Goal: Task Accomplishment & Management: Manage account settings

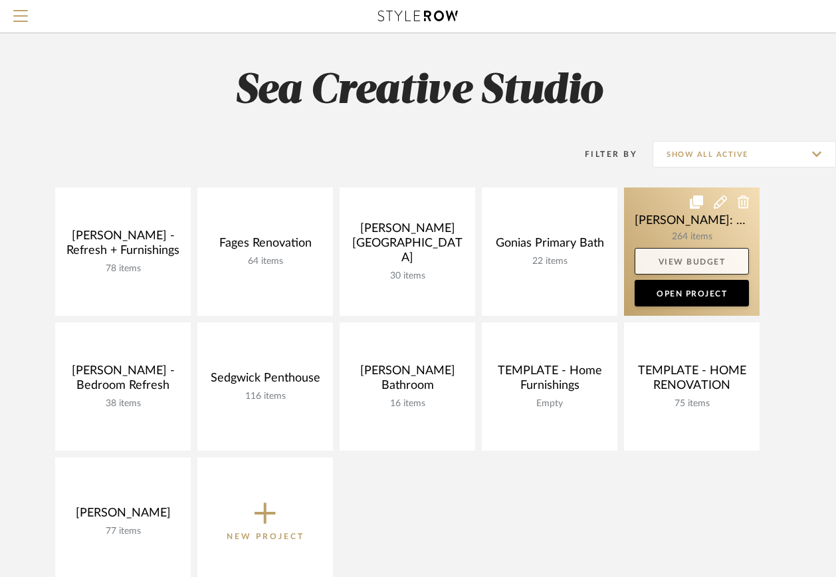
drag, startPoint x: 666, startPoint y: 216, endPoint x: 656, endPoint y: 269, distance: 54.1
click at [666, 216] on link at bounding box center [692, 251] width 136 height 128
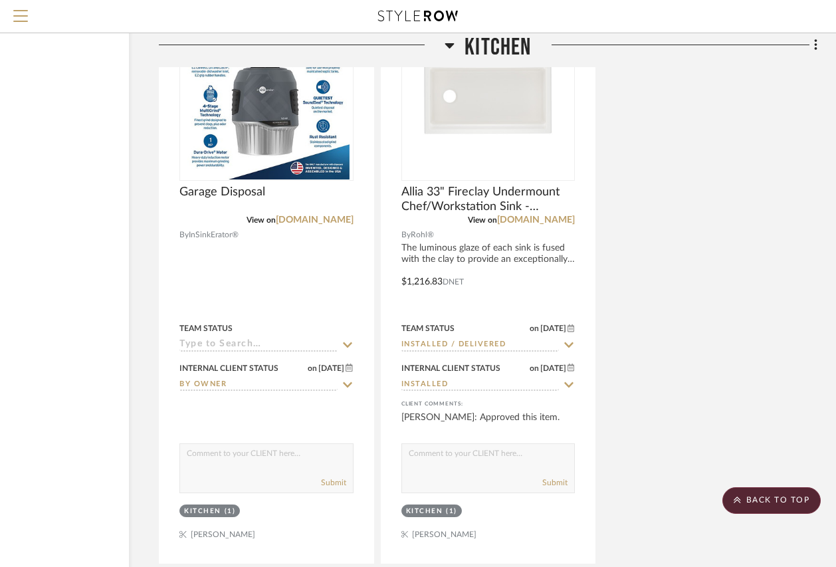
scroll to position [11719, 121]
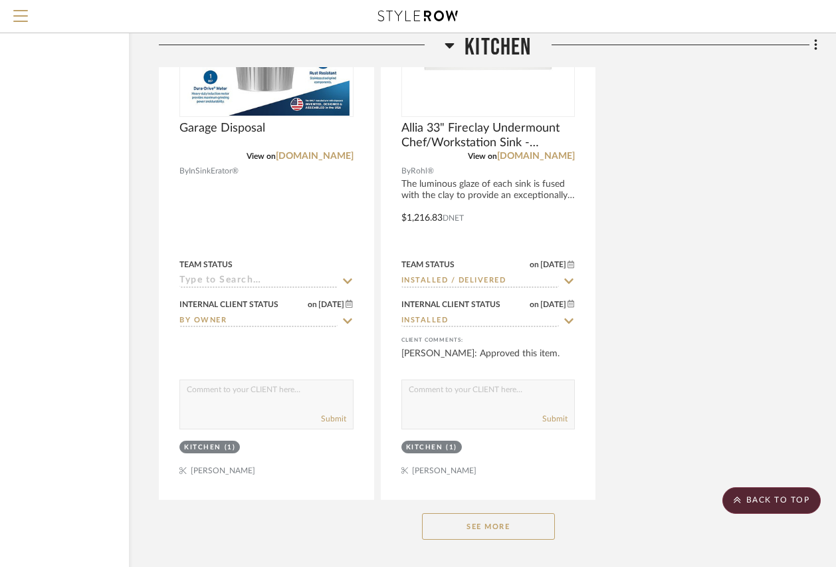
click at [465, 513] on button "See More" at bounding box center [488, 526] width 133 height 27
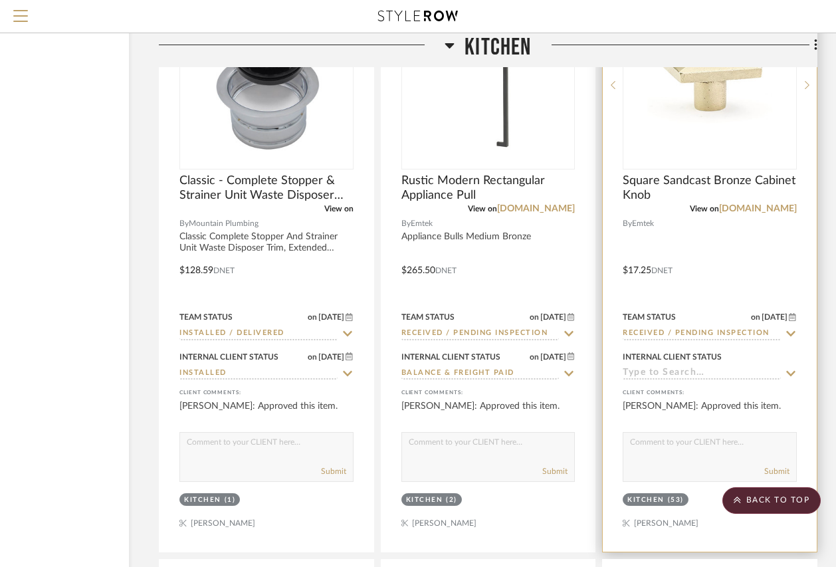
scroll to position [10324, 121]
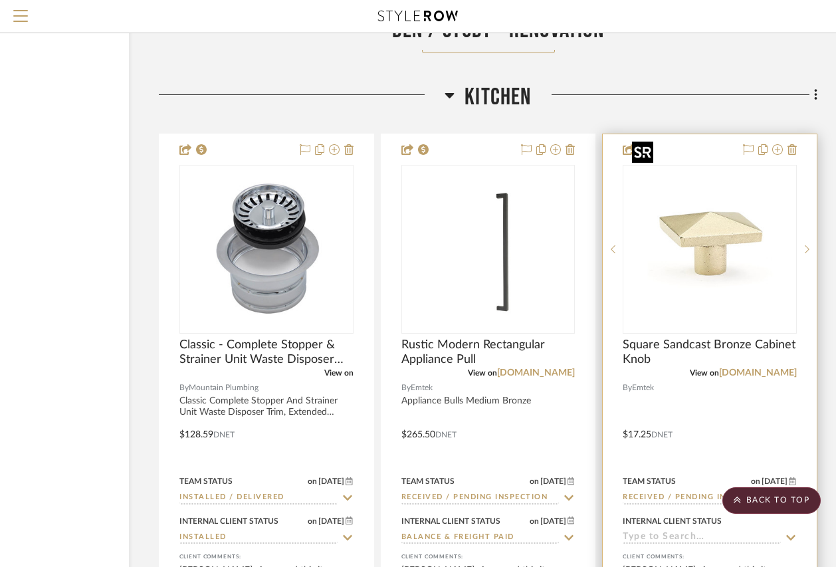
click at [700, 205] on img "0" at bounding box center [710, 249] width 166 height 166
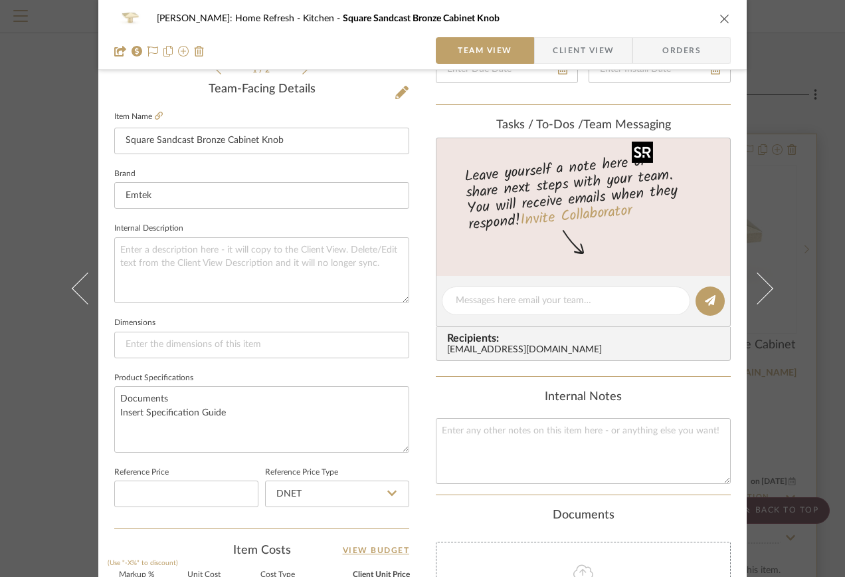
scroll to position [598, 0]
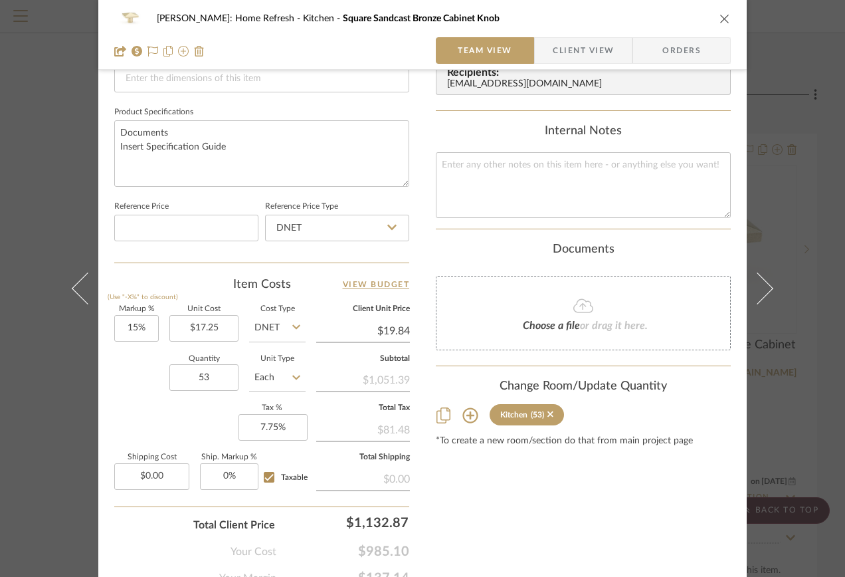
click at [463, 418] on icon at bounding box center [471, 415] width 16 height 16
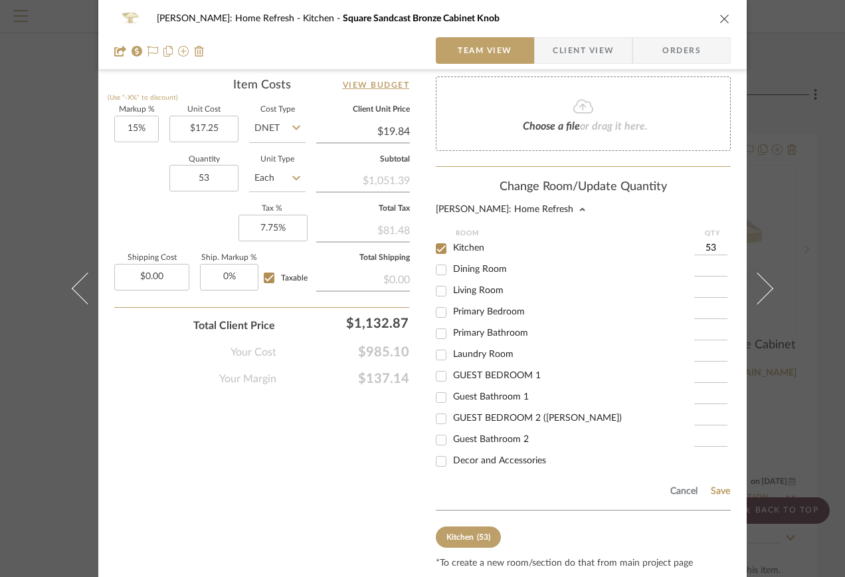
scroll to position [156, 0]
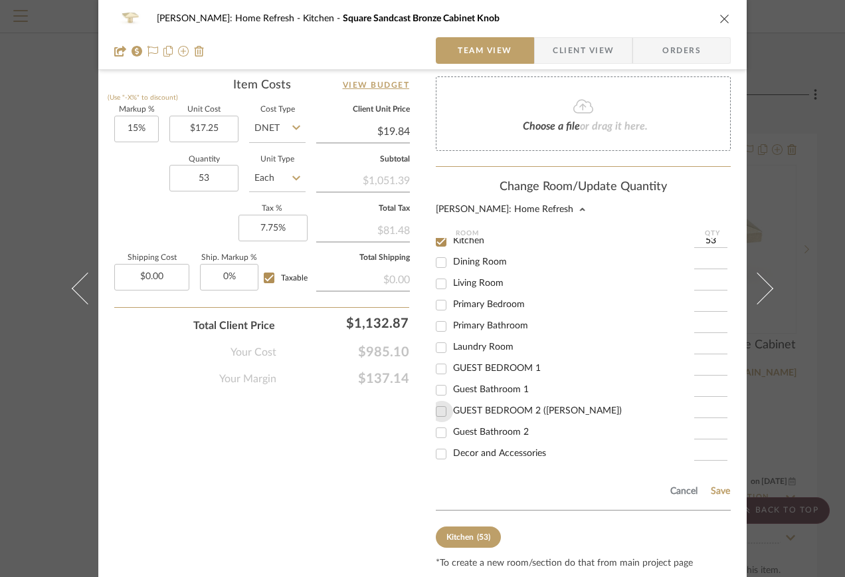
click at [440, 411] on input "GUEST BEDROOM 2 ([PERSON_NAME])" at bounding box center [441, 411] width 21 height 21
checkbox input "true"
type input "1"
click at [706, 410] on input "1" at bounding box center [710, 411] width 33 height 13
click at [437, 408] on input "GUEST BEDROOM 2 ([PERSON_NAME])" at bounding box center [441, 411] width 21 height 21
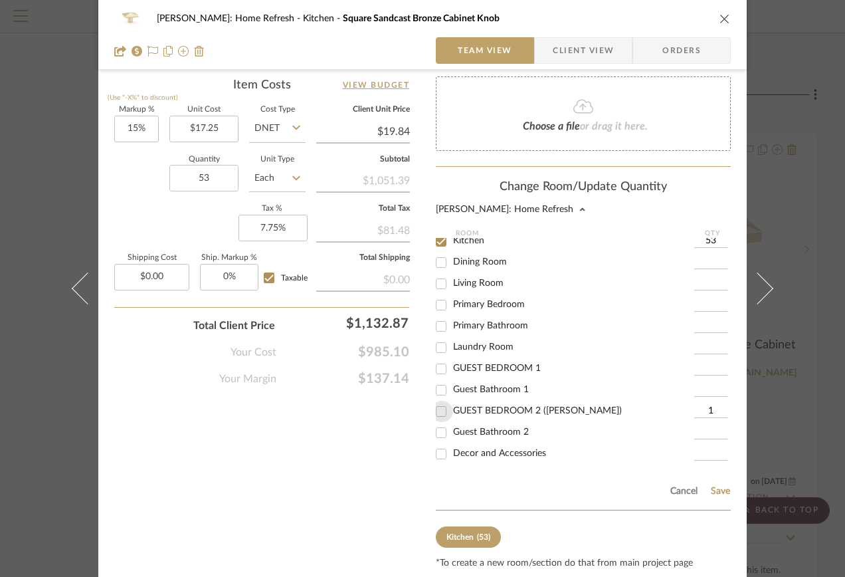
checkbox input "false"
click at [437, 432] on input "Guest Bathroom 2" at bounding box center [441, 432] width 21 height 21
checkbox input "true"
click at [706, 431] on input "1" at bounding box center [710, 432] width 33 height 13
type input "11"
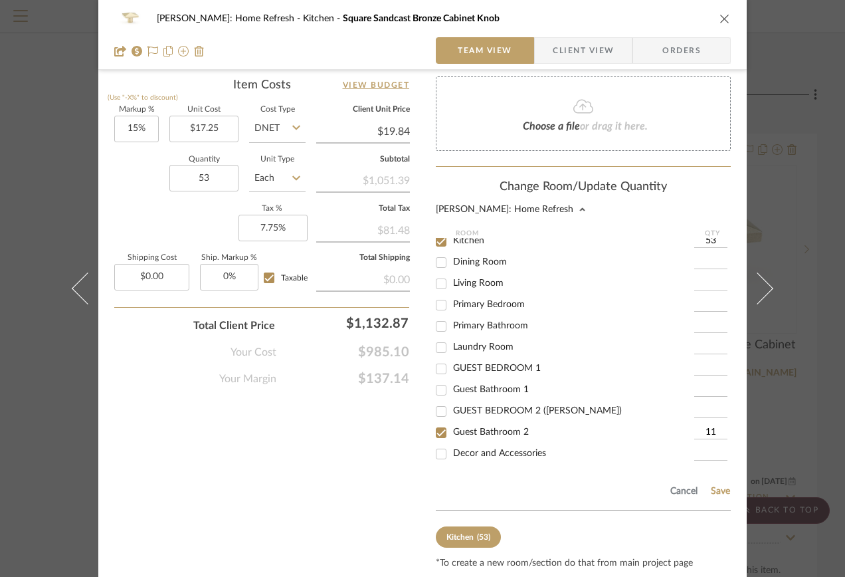
click at [714, 492] on button "Save" at bounding box center [720, 491] width 21 height 11
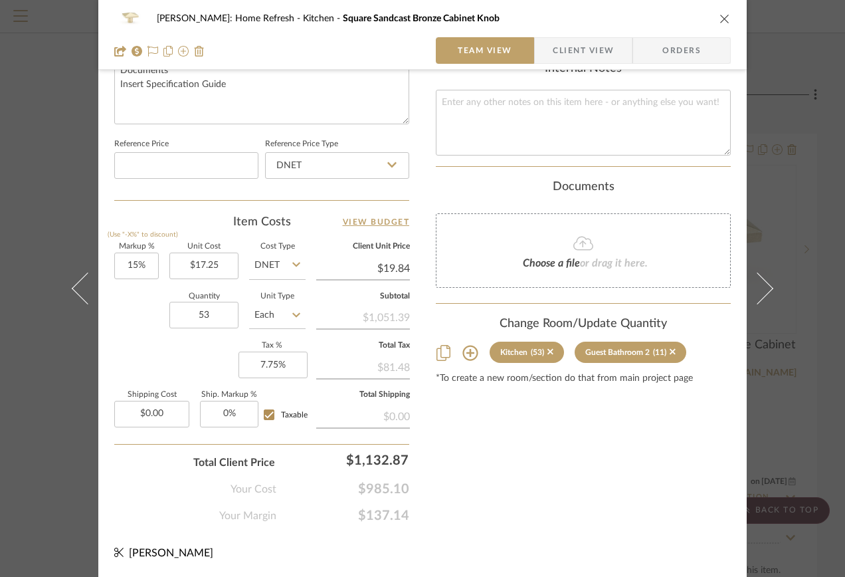
scroll to position [661, 0]
click at [470, 354] on icon at bounding box center [471, 353] width 16 height 16
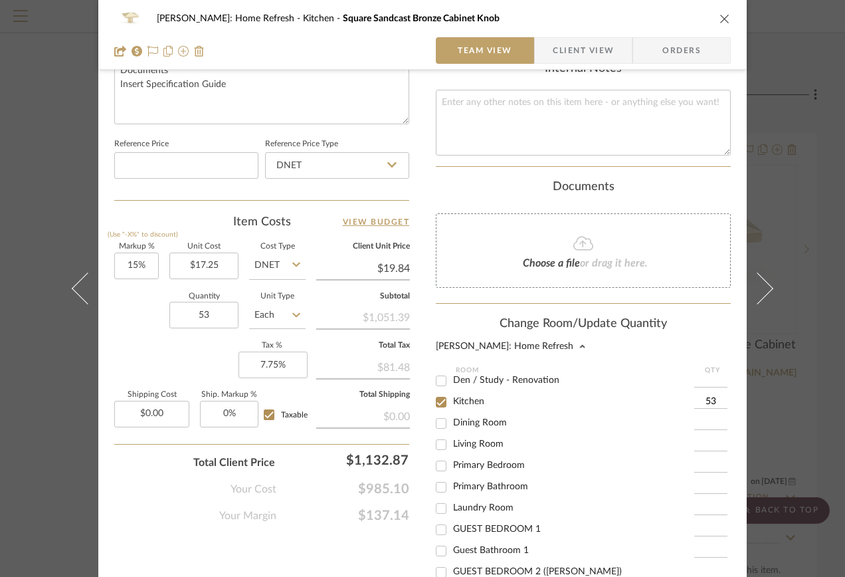
scroll to position [133, 0]
click at [439, 503] on input "Laundry Room" at bounding box center [441, 507] width 21 height 21
checkbox input "true"
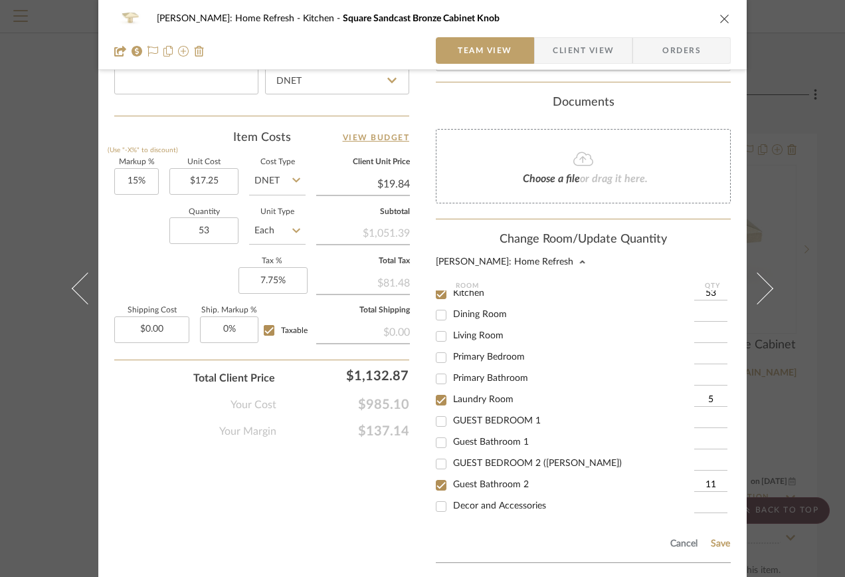
scroll to position [843, 0]
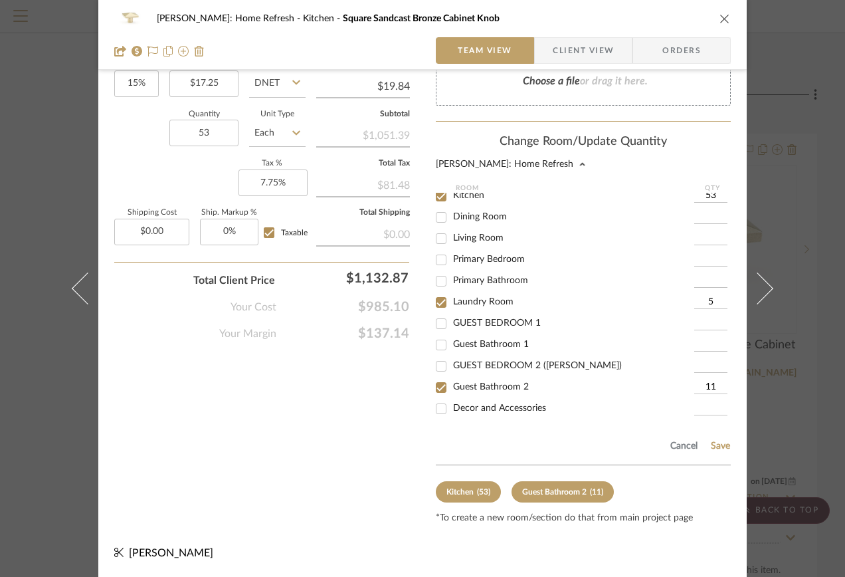
type input "5"
click at [707, 491] on div "Kitchen (53) Guest Bathroom 2 (11)" at bounding box center [583, 491] width 295 height 21
click at [694, 327] on input at bounding box center [710, 323] width 33 height 13
click at [436, 346] on input "Guest Bathroom 1" at bounding box center [441, 344] width 21 height 21
checkbox input "true"
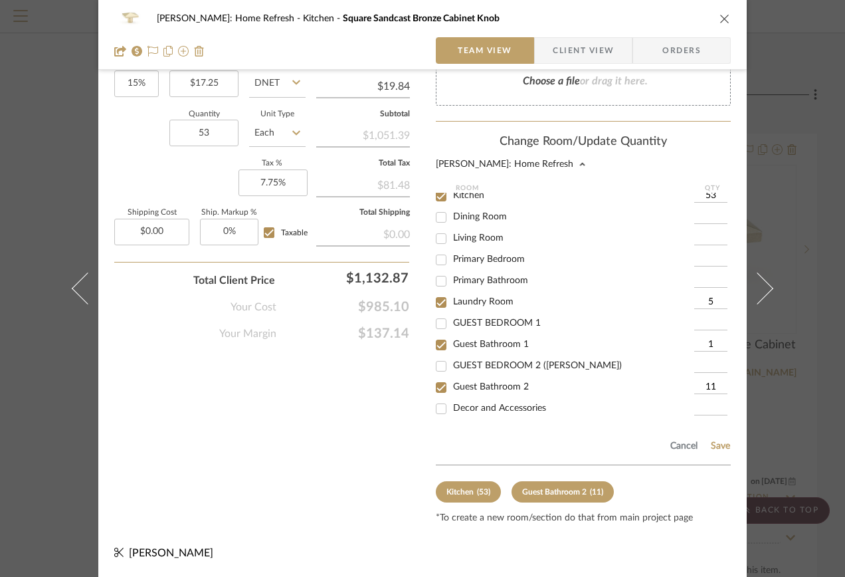
click at [699, 344] on input "1" at bounding box center [710, 344] width 33 height 13
type input "11"
click at [714, 503] on div "Change Room/Update Quantity [PERSON_NAME]: Home Refresh Room QTY Plans and Pres…" at bounding box center [583, 329] width 295 height 389
click at [718, 445] on button "Save" at bounding box center [720, 446] width 21 height 11
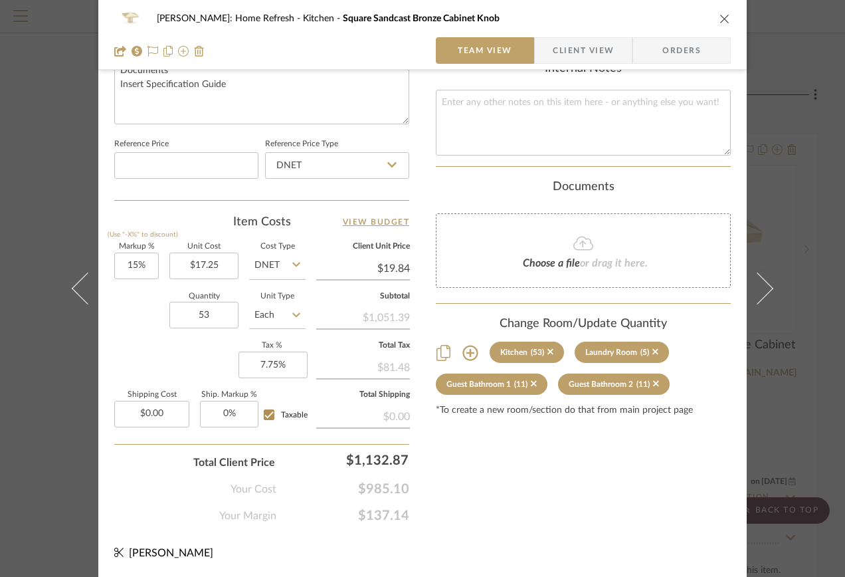
scroll to position [661, 0]
drag, startPoint x: 829, startPoint y: 393, endPoint x: 712, endPoint y: 59, distance: 353.8
click at [827, 375] on div "[PERSON_NAME]: Home Refresh Kitchen Square Sandcast Bronze Cabinet Knob Team Vi…" at bounding box center [422, 288] width 845 height 577
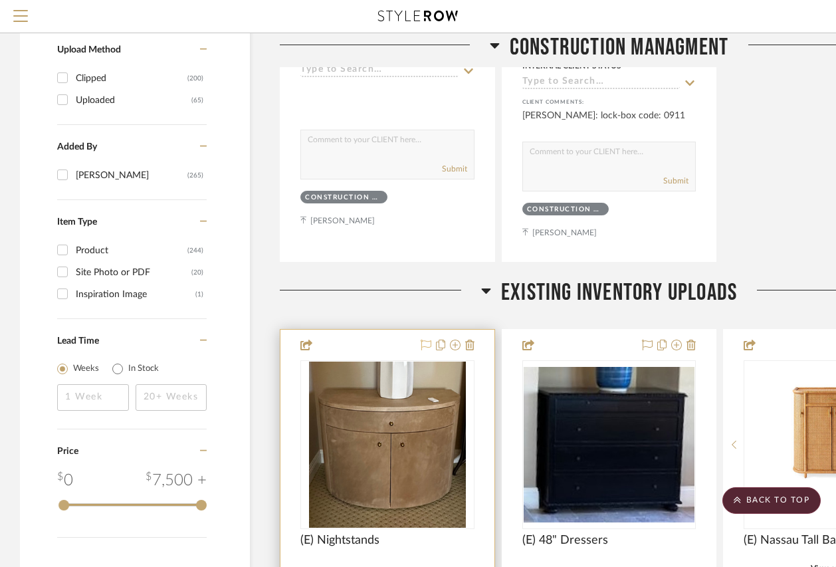
scroll to position [2858, 0]
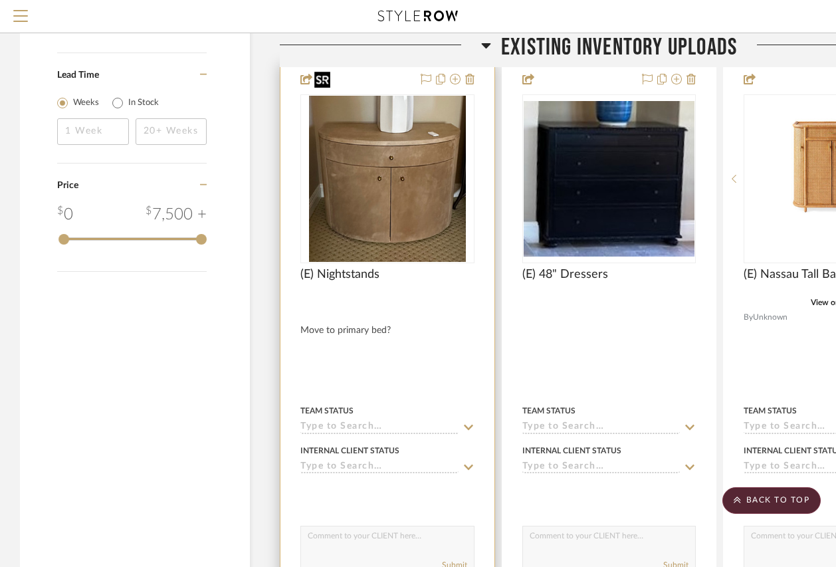
click at [380, 204] on img "0" at bounding box center [387, 179] width 157 height 166
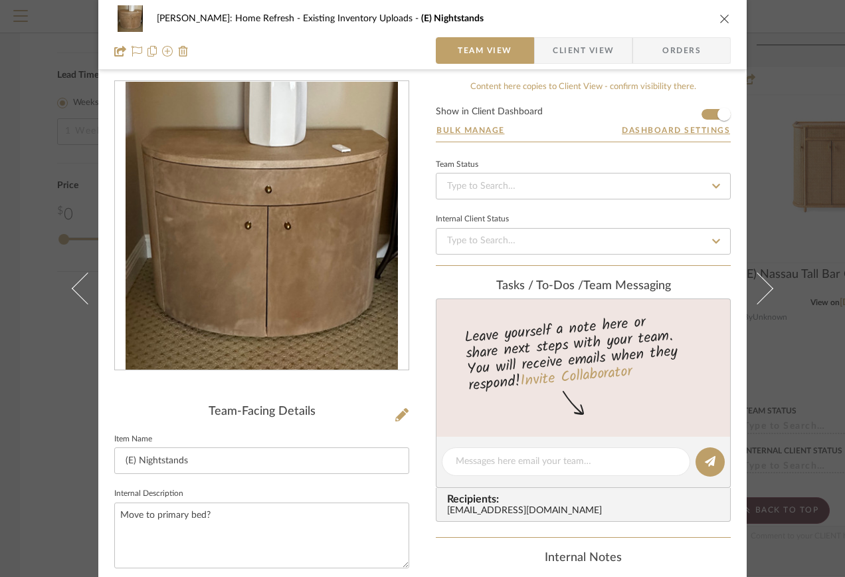
scroll to position [0, 0]
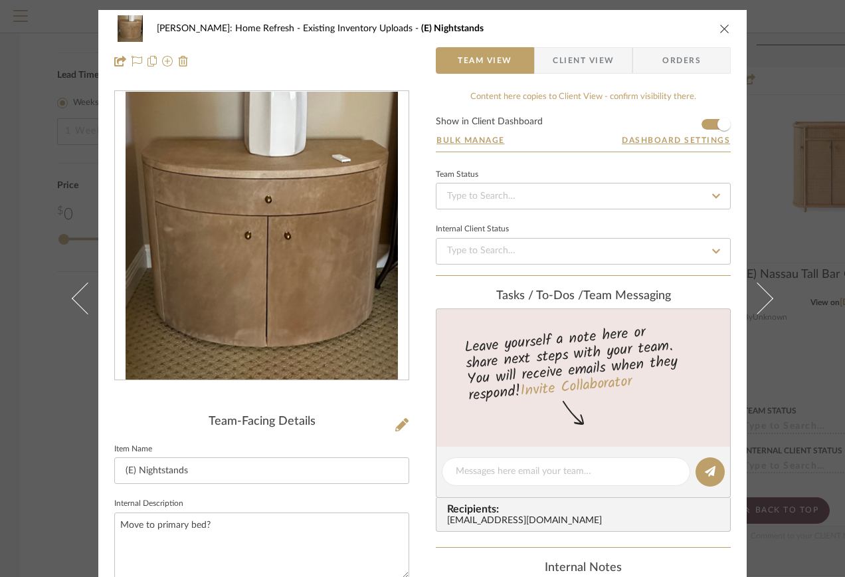
click at [724, 29] on icon "close" at bounding box center [725, 28] width 11 height 11
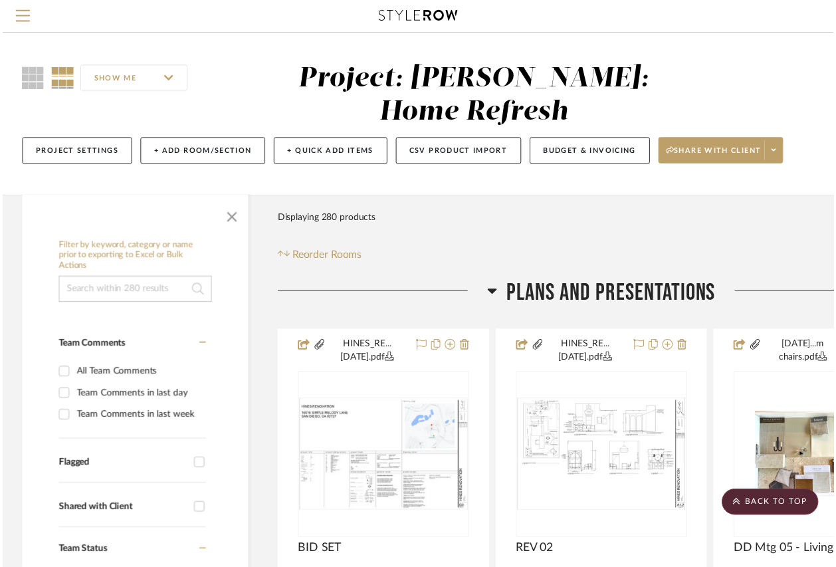
scroll to position [2858, 0]
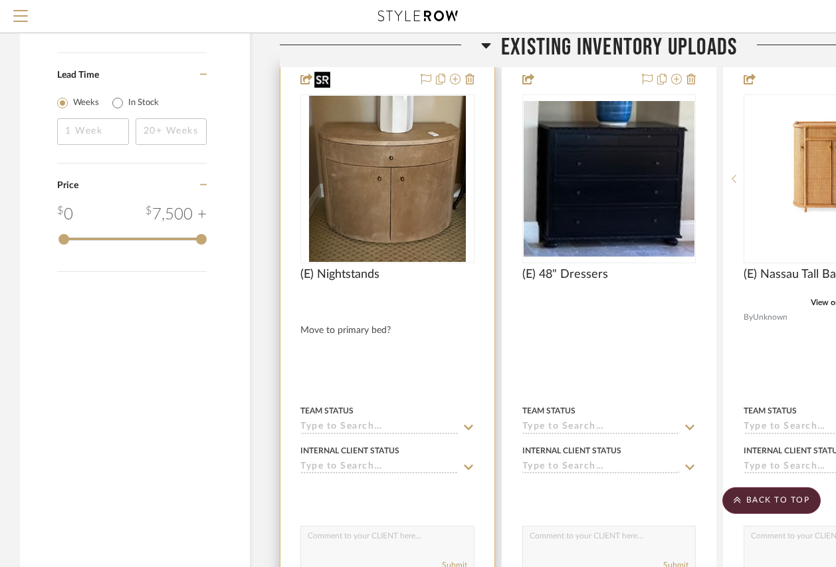
click at [435, 187] on img "0" at bounding box center [387, 179] width 157 height 166
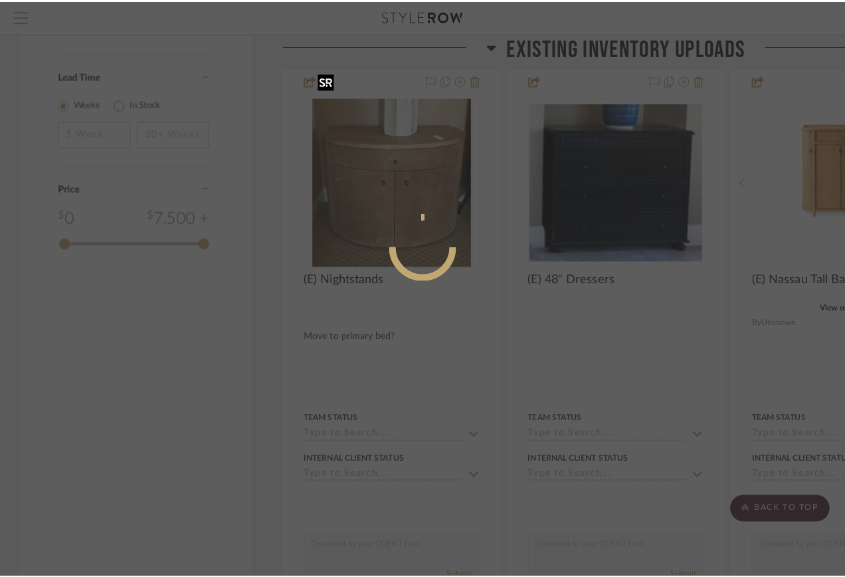
scroll to position [0, 0]
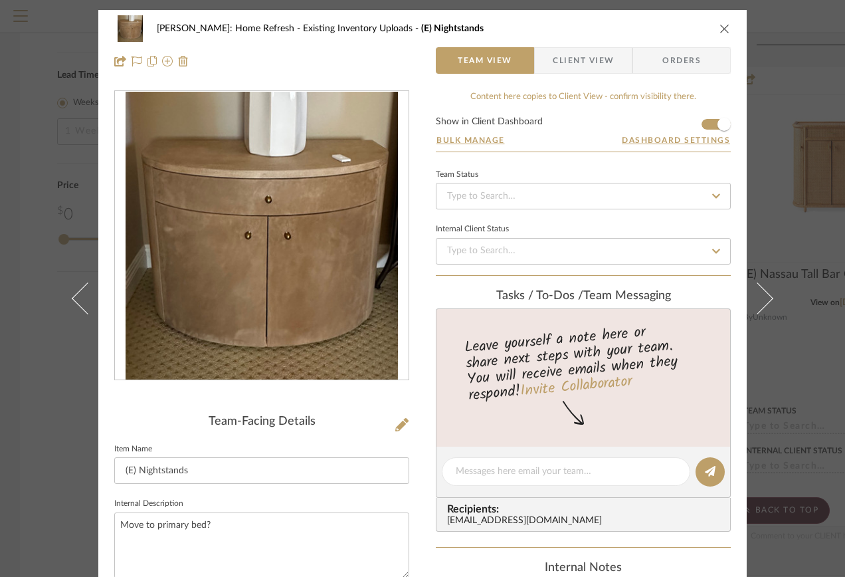
click at [720, 31] on icon "close" at bounding box center [725, 28] width 11 height 11
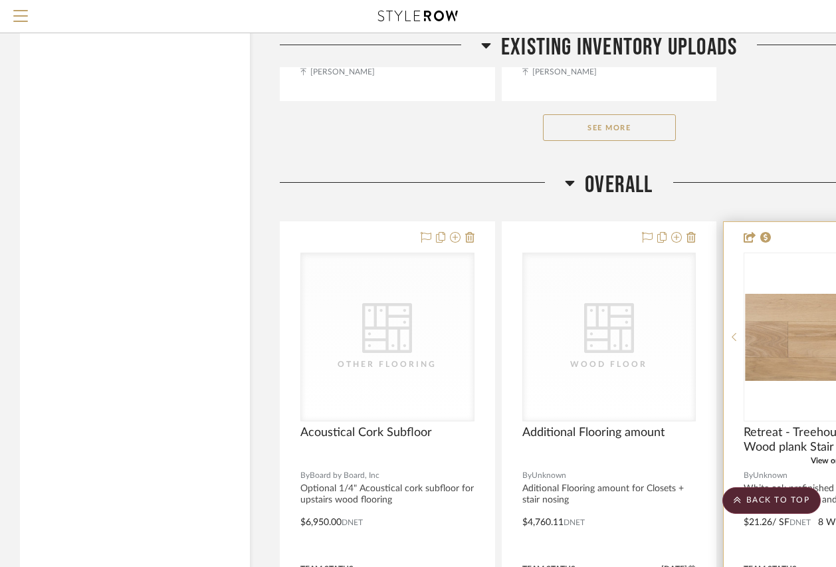
scroll to position [4785, 0]
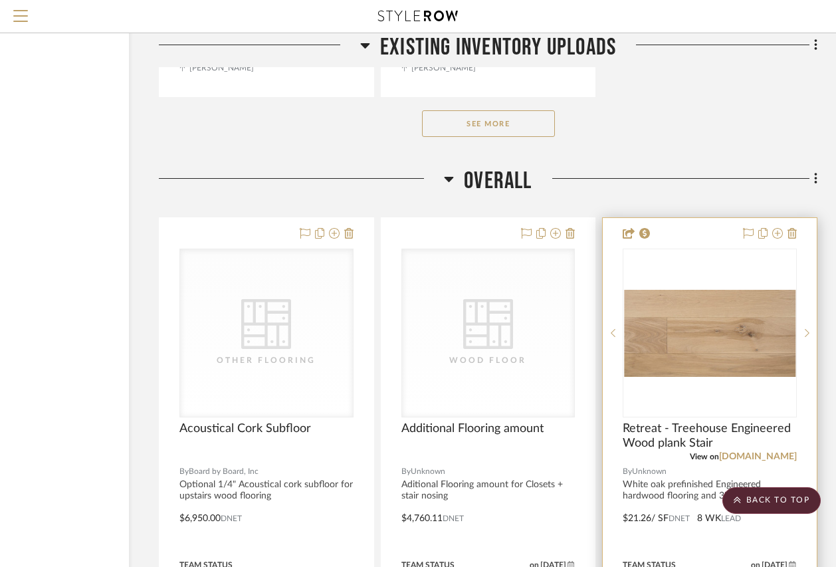
click at [692, 323] on img "0" at bounding box center [709, 333] width 171 height 87
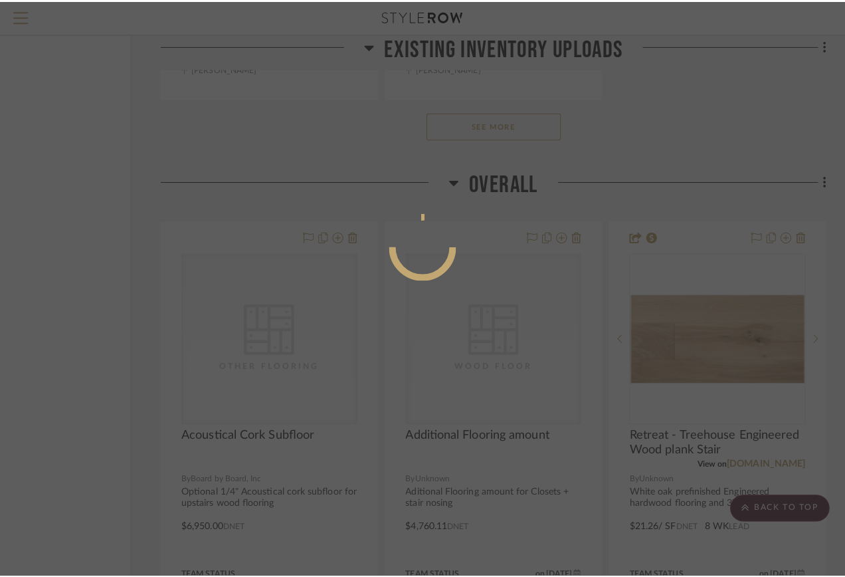
scroll to position [0, 0]
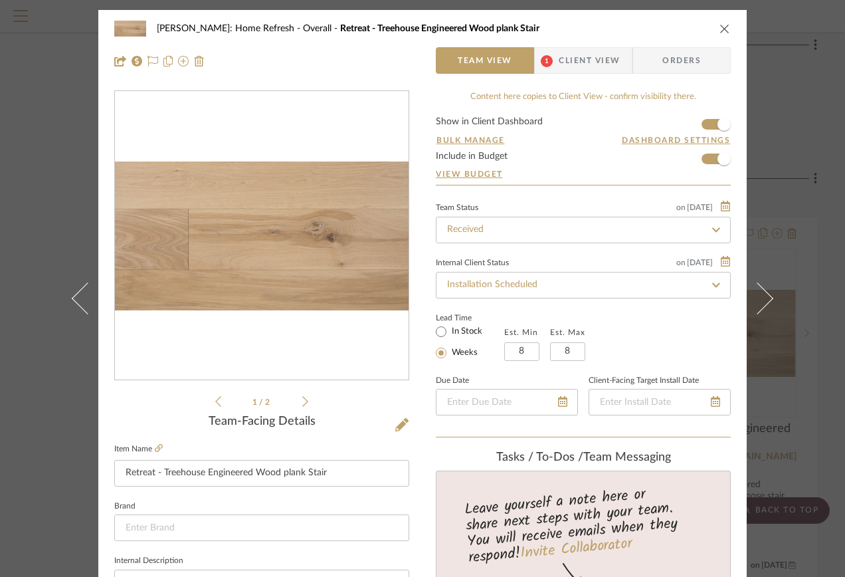
drag, startPoint x: 694, startPoint y: 65, endPoint x: 451, endPoint y: 62, distance: 243.3
click at [694, 65] on span "Orders" at bounding box center [682, 60] width 68 height 27
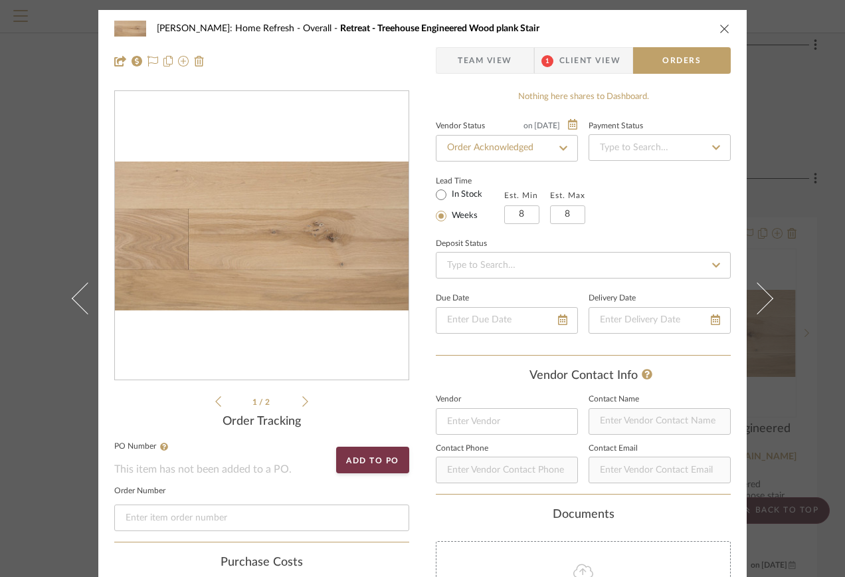
click at [570, 51] on span "Client View" at bounding box center [590, 60] width 61 height 27
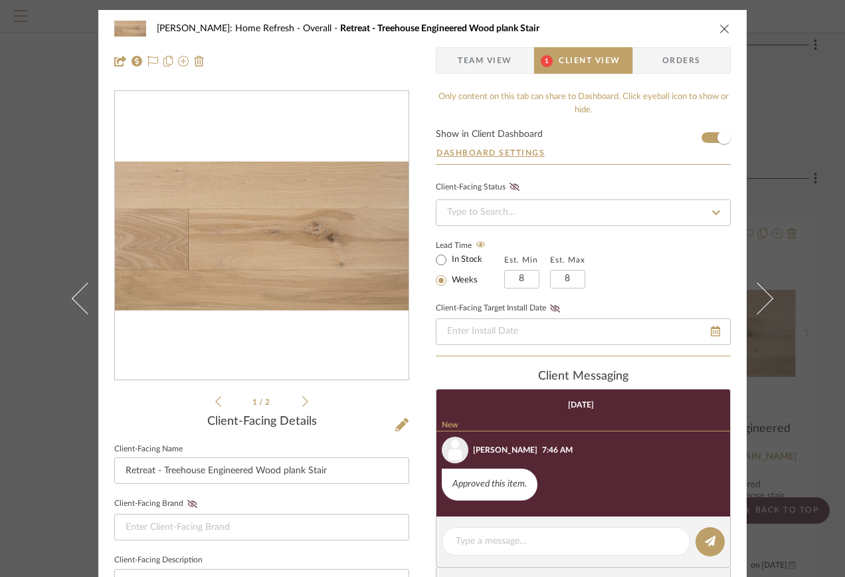
click at [721, 27] on icon "close" at bounding box center [725, 28] width 11 height 11
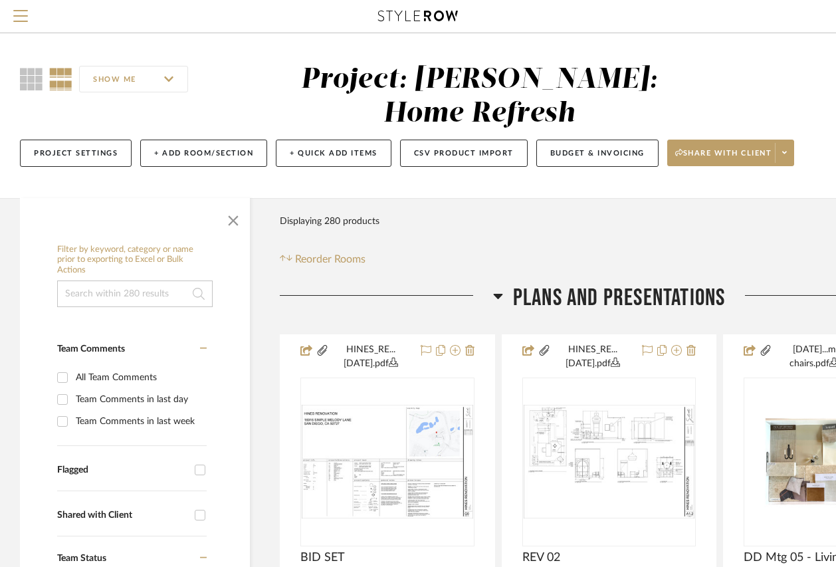
scroll to position [0, 121]
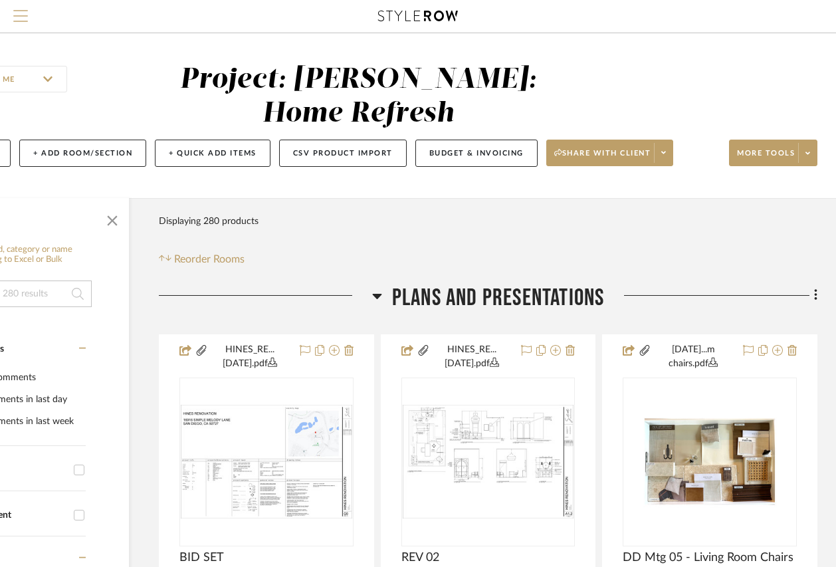
click at [29, 20] on button "Menu" at bounding box center [20, 16] width 41 height 33
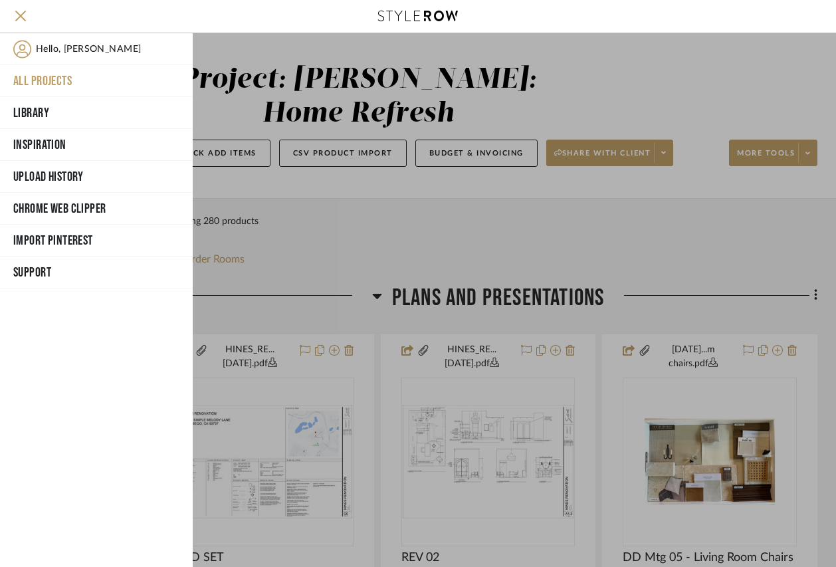
click at [41, 54] on span "Hello, [PERSON_NAME]" at bounding box center [88, 49] width 105 height 19
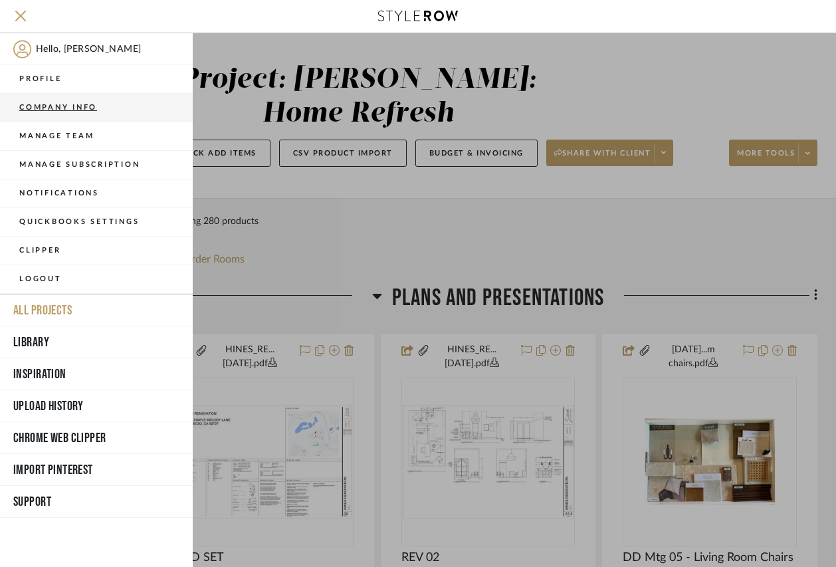
click at [39, 109] on button "Company Info" at bounding box center [96, 108] width 193 height 29
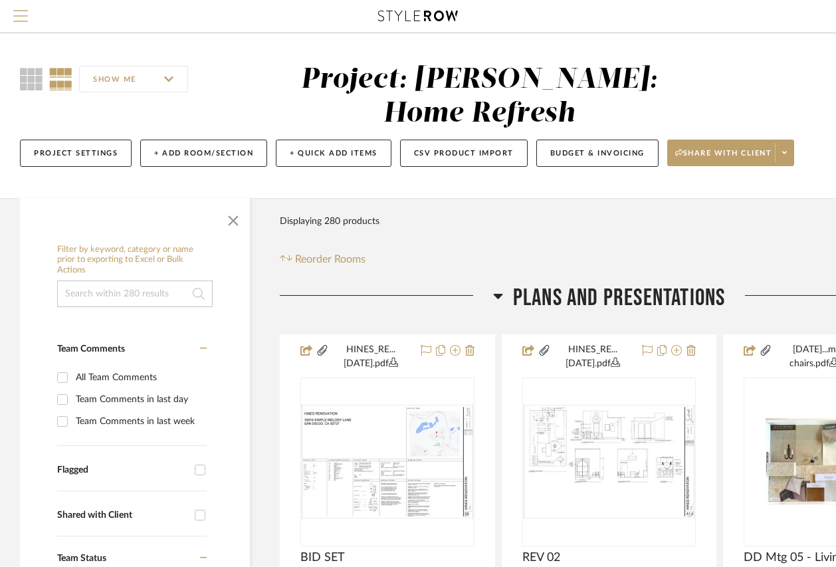
click at [25, 11] on span "Menu" at bounding box center [20, 10] width 15 height 1
